Goal: Task Accomplishment & Management: Use online tool/utility

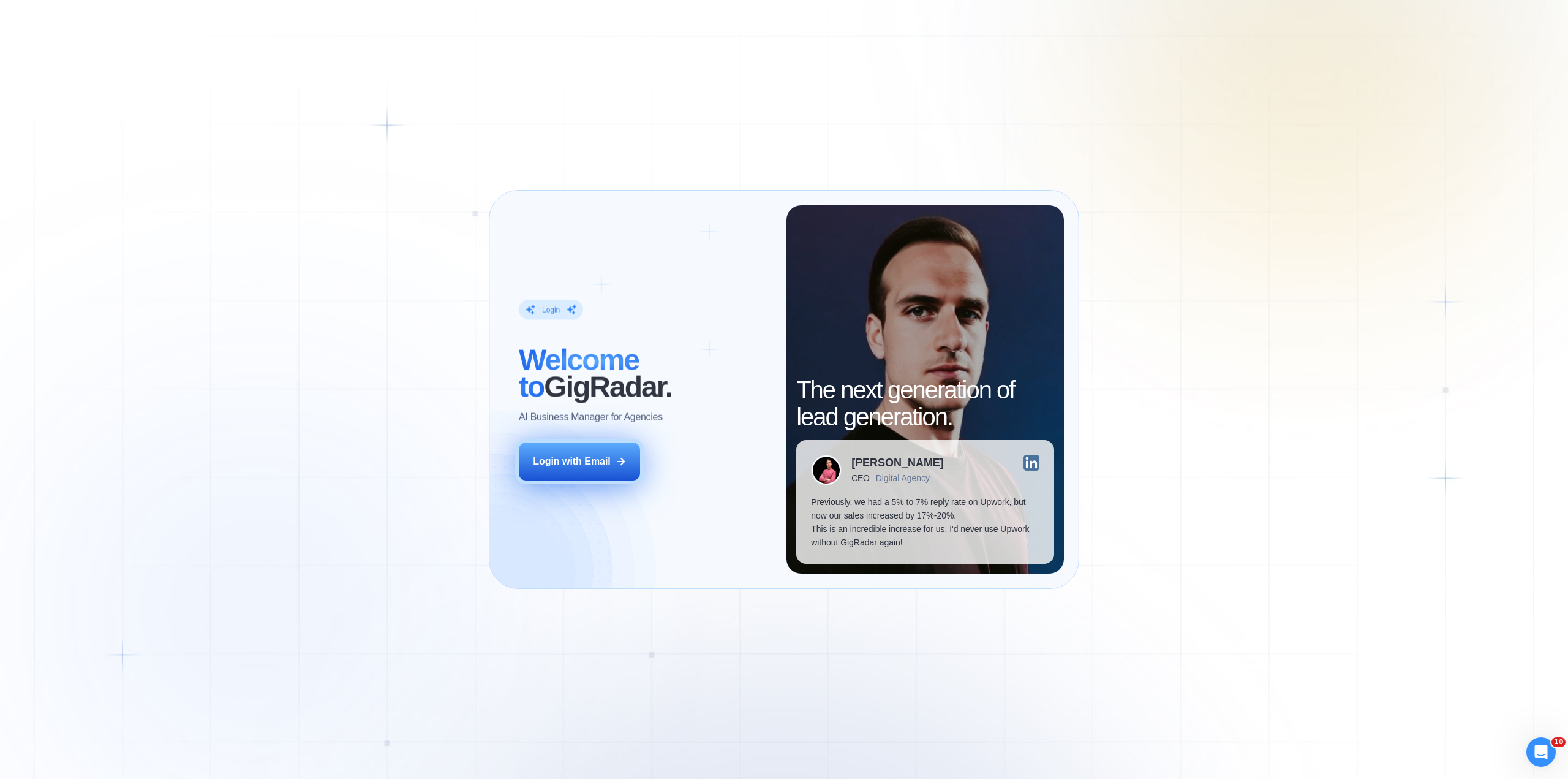
click at [607, 464] on div "Login with Email" at bounding box center [571, 461] width 78 height 14
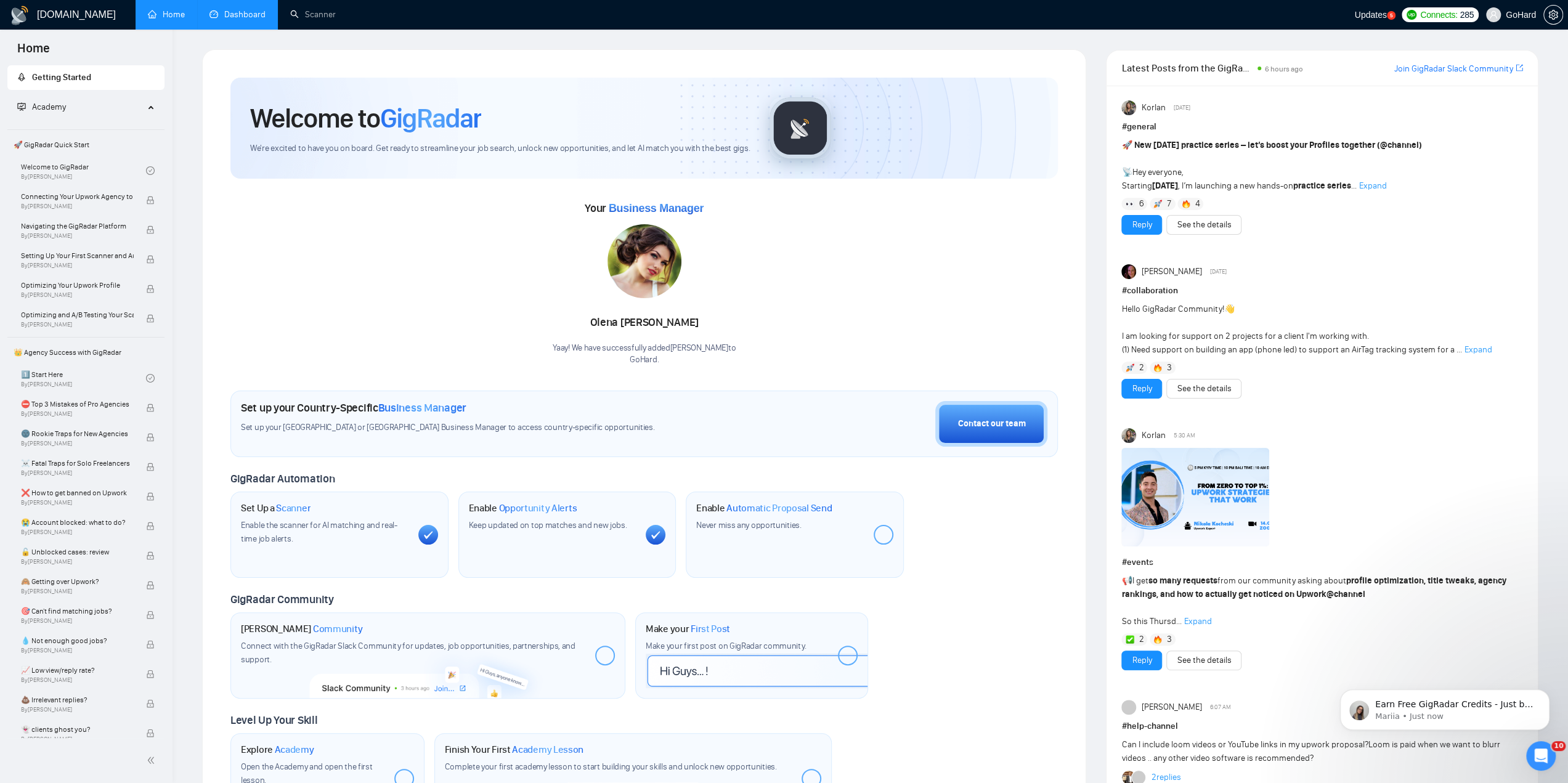
click at [225, 16] on link "Dashboard" at bounding box center [237, 14] width 56 height 11
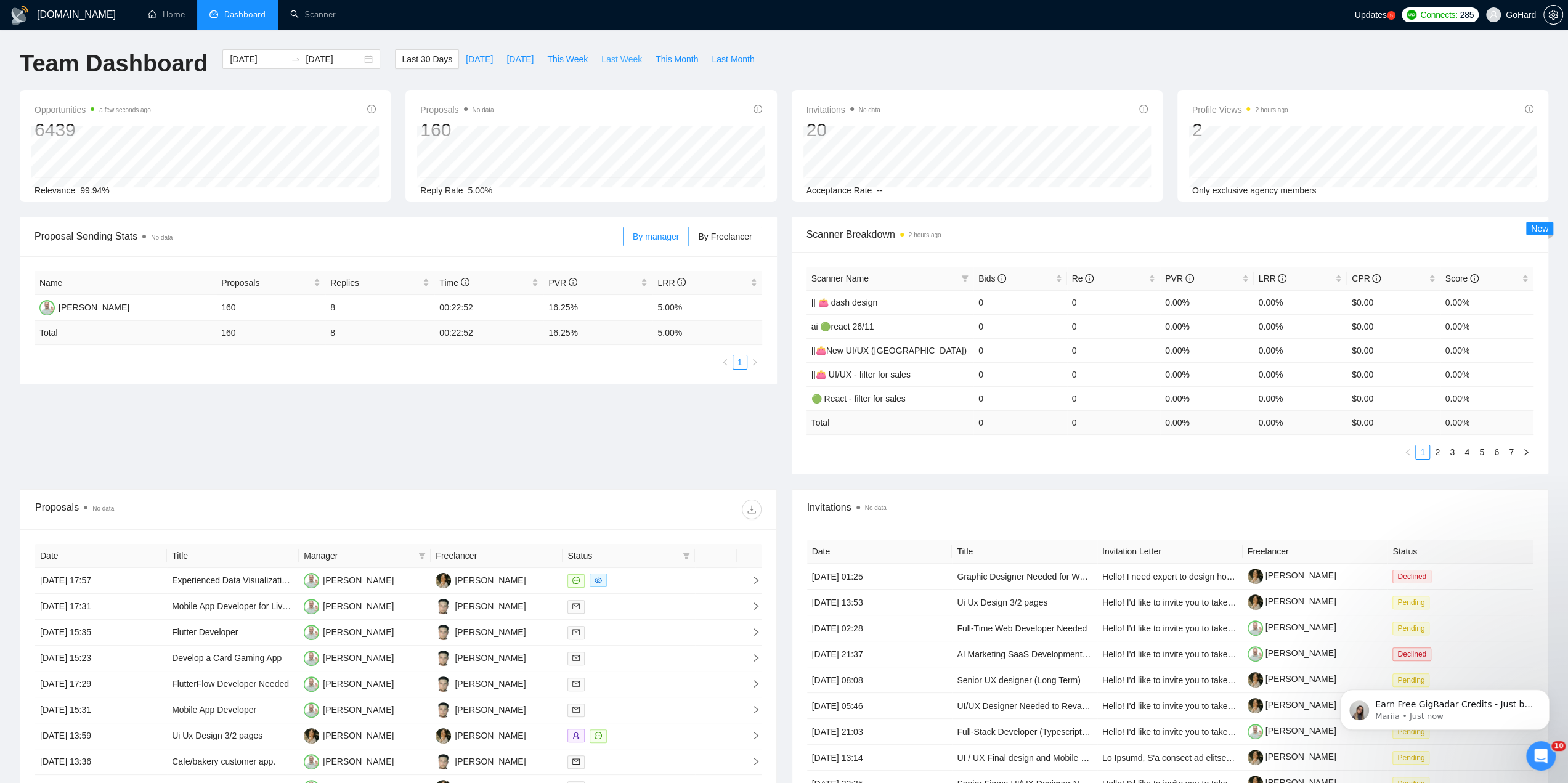
click at [602, 56] on span "Last Week" at bounding box center [622, 59] width 41 height 14
type input "2025-08-04"
type input "2025-08-10"
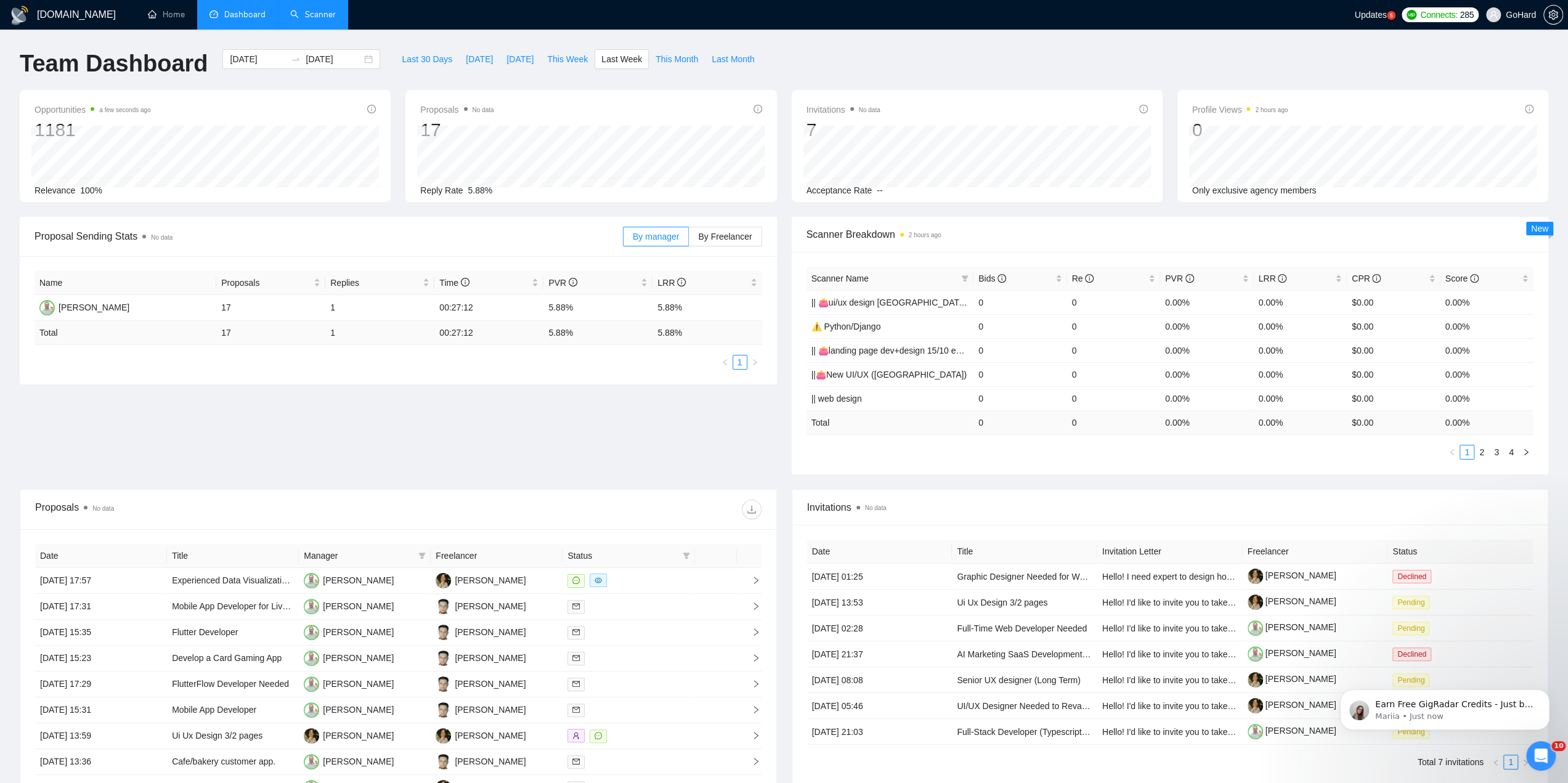
click at [312, 16] on link "Scanner" at bounding box center [313, 14] width 46 height 11
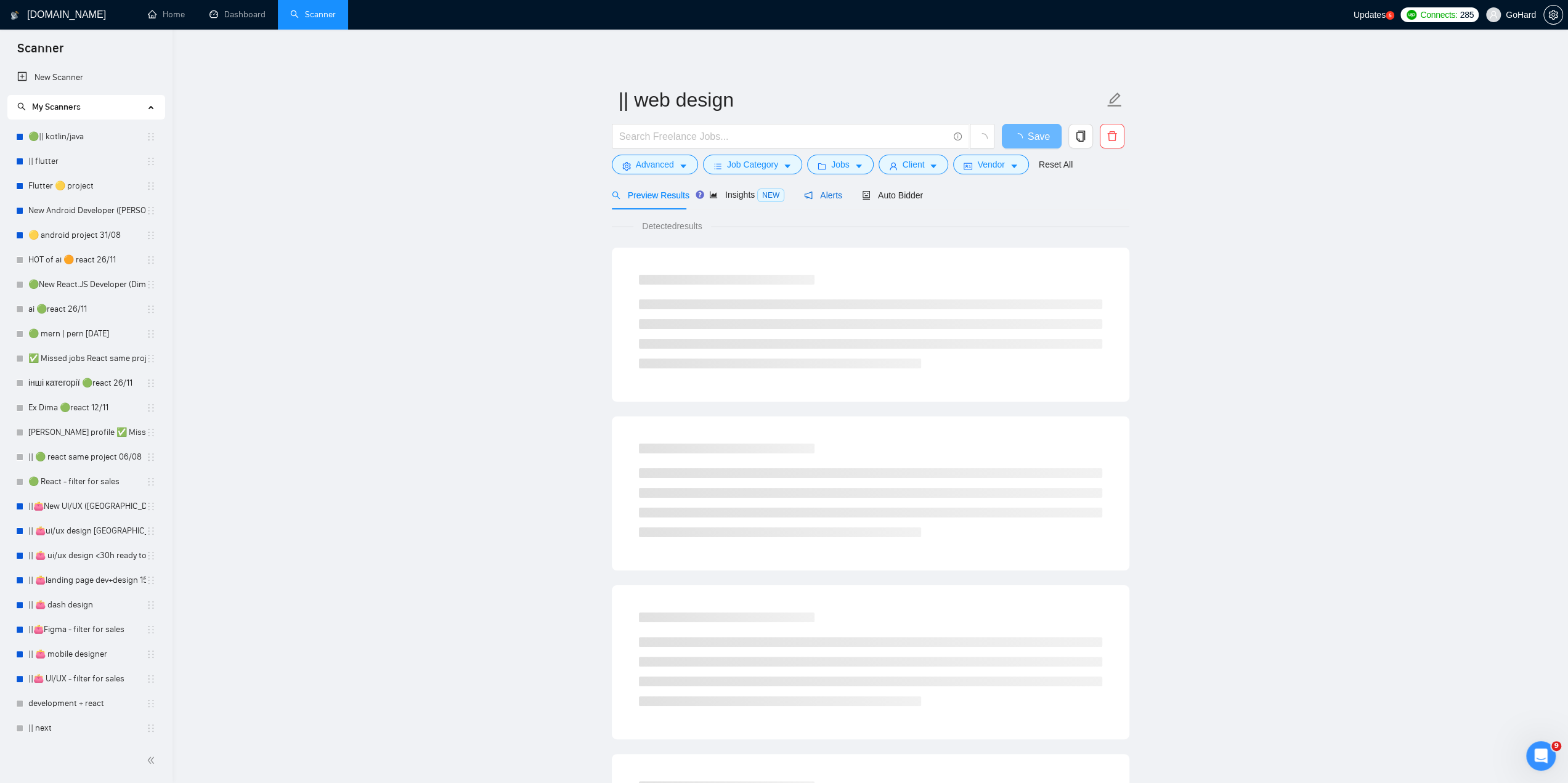
click at [830, 193] on span "Alerts" at bounding box center [823, 195] width 38 height 10
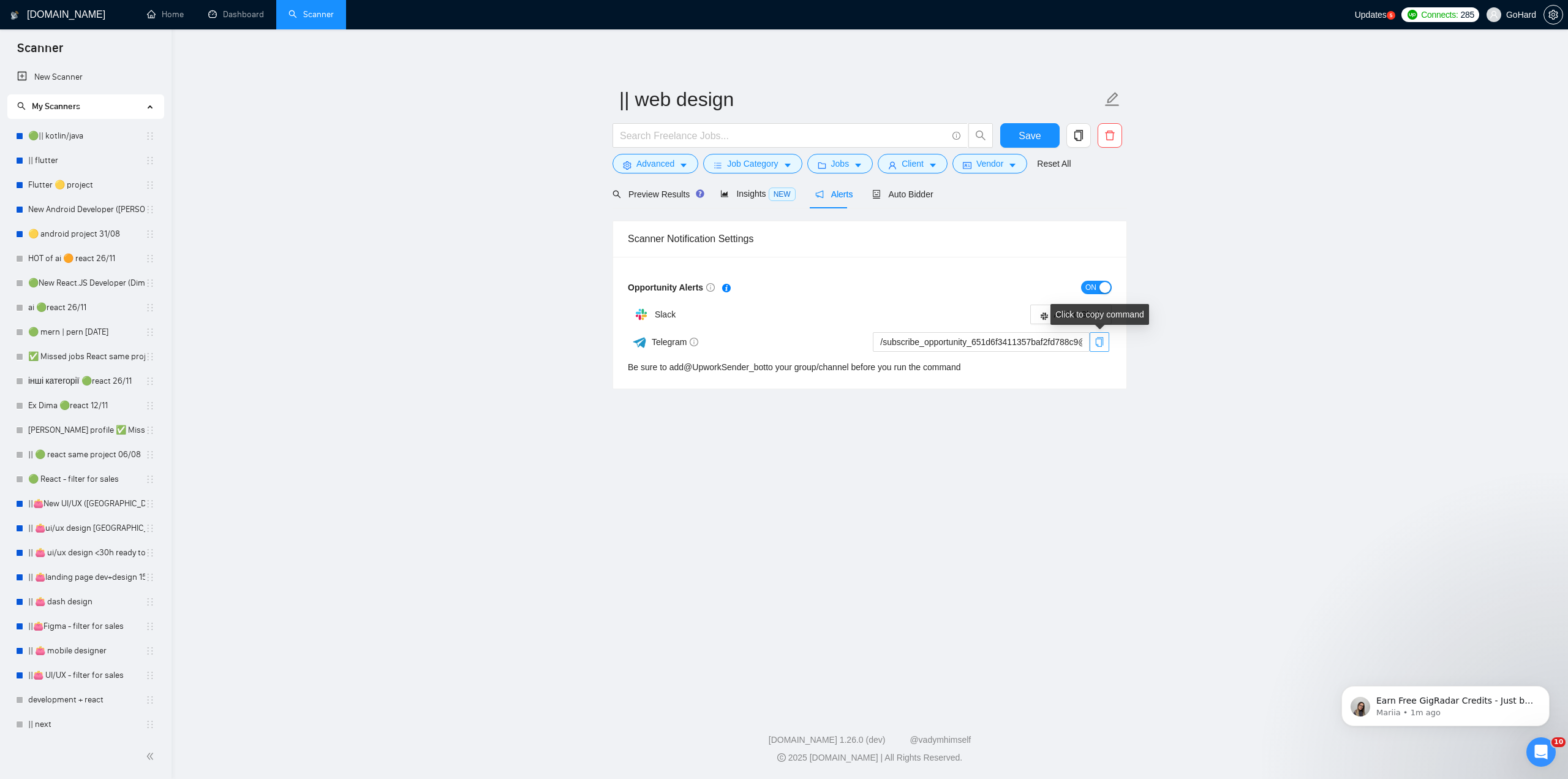
click at [1100, 343] on icon "copy" at bounding box center [1099, 342] width 10 height 10
click at [1545, 689] on icon "Dismiss notification" at bounding box center [1546, 689] width 6 height 6
